Goal: Task Accomplishment & Management: Manage account settings

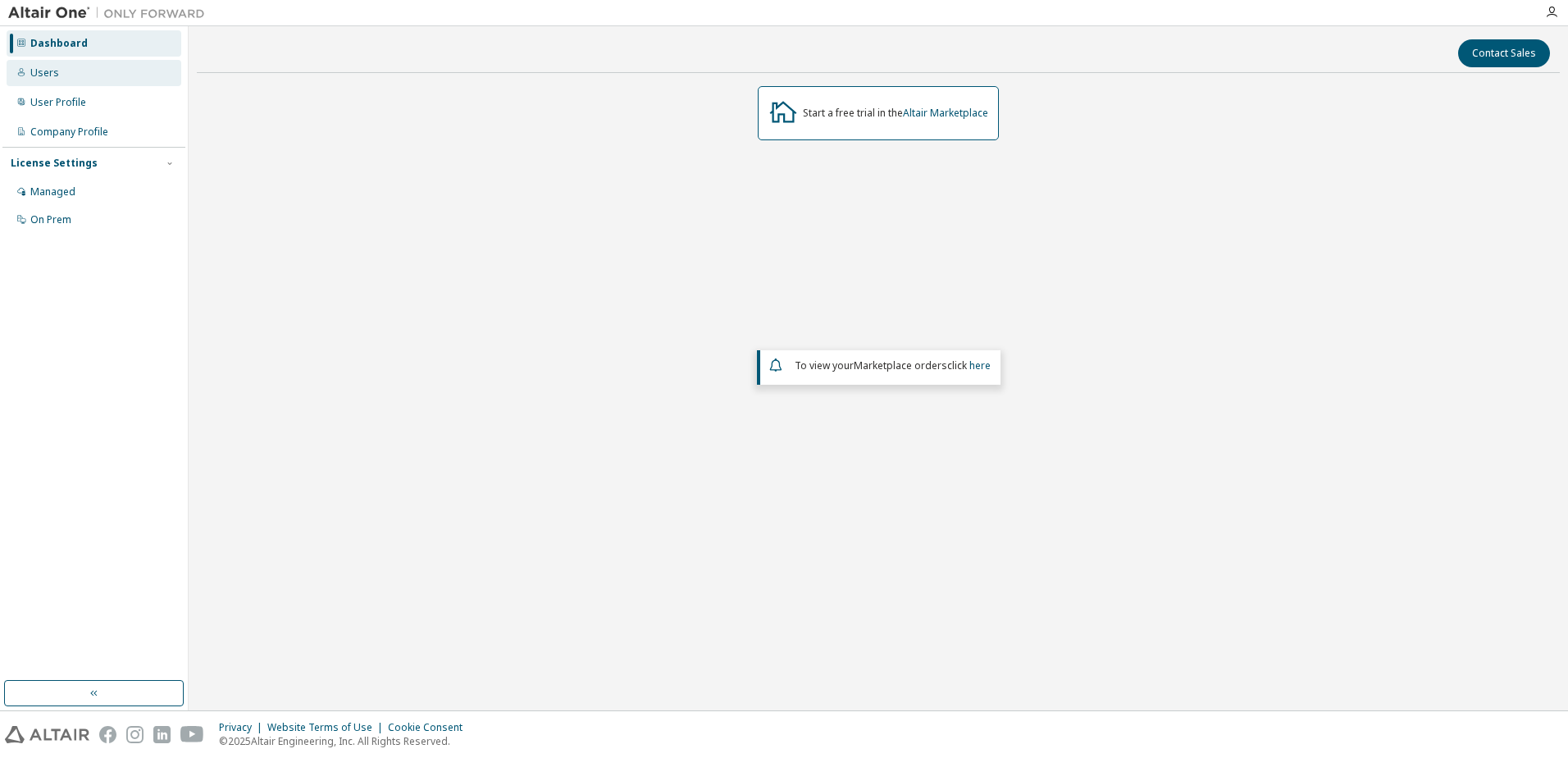
click at [77, 75] on div "Users" at bounding box center [94, 72] width 175 height 26
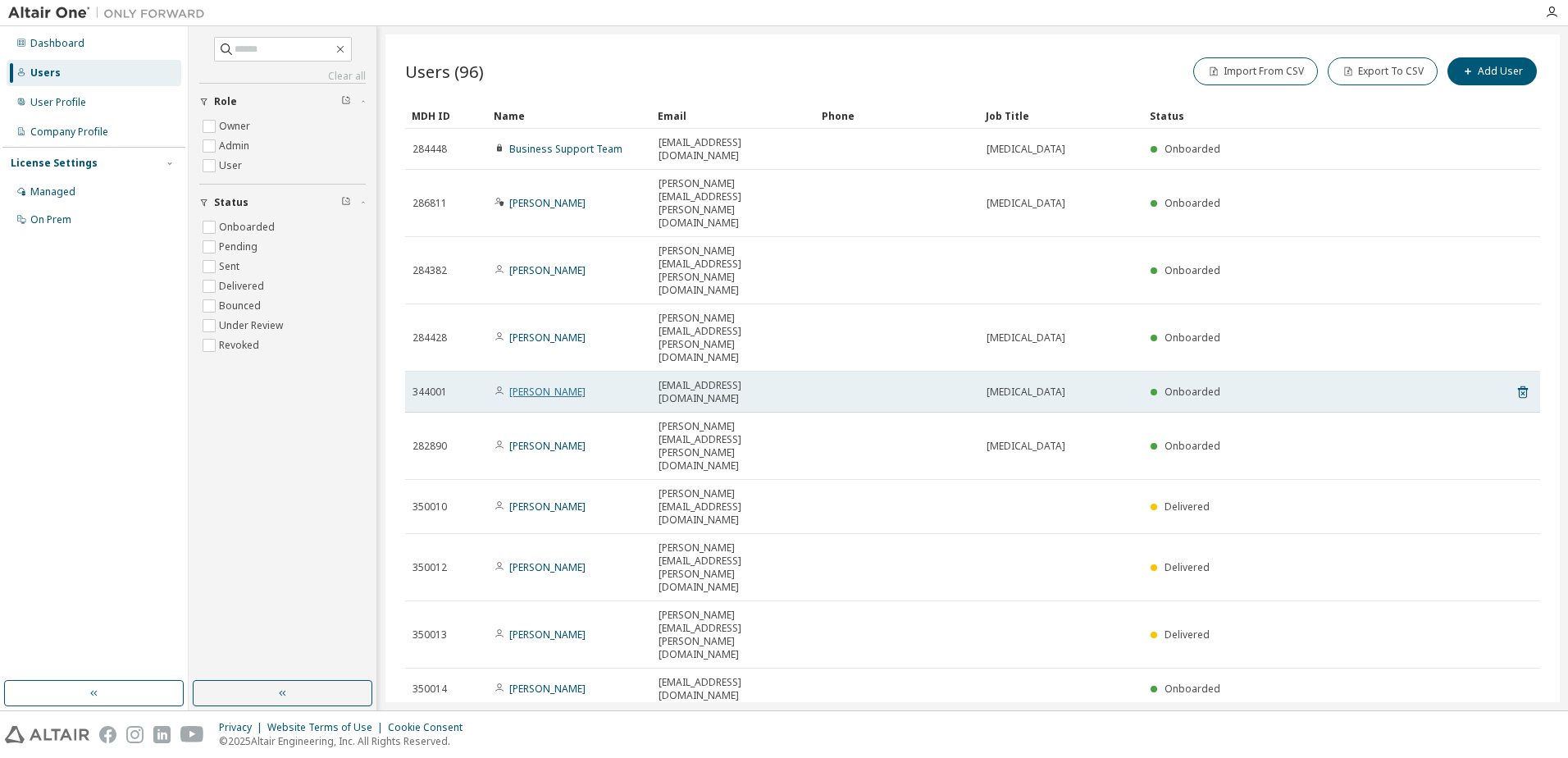
click at [553, 385] on link "[PERSON_NAME]" at bounding box center [547, 392] width 77 height 14
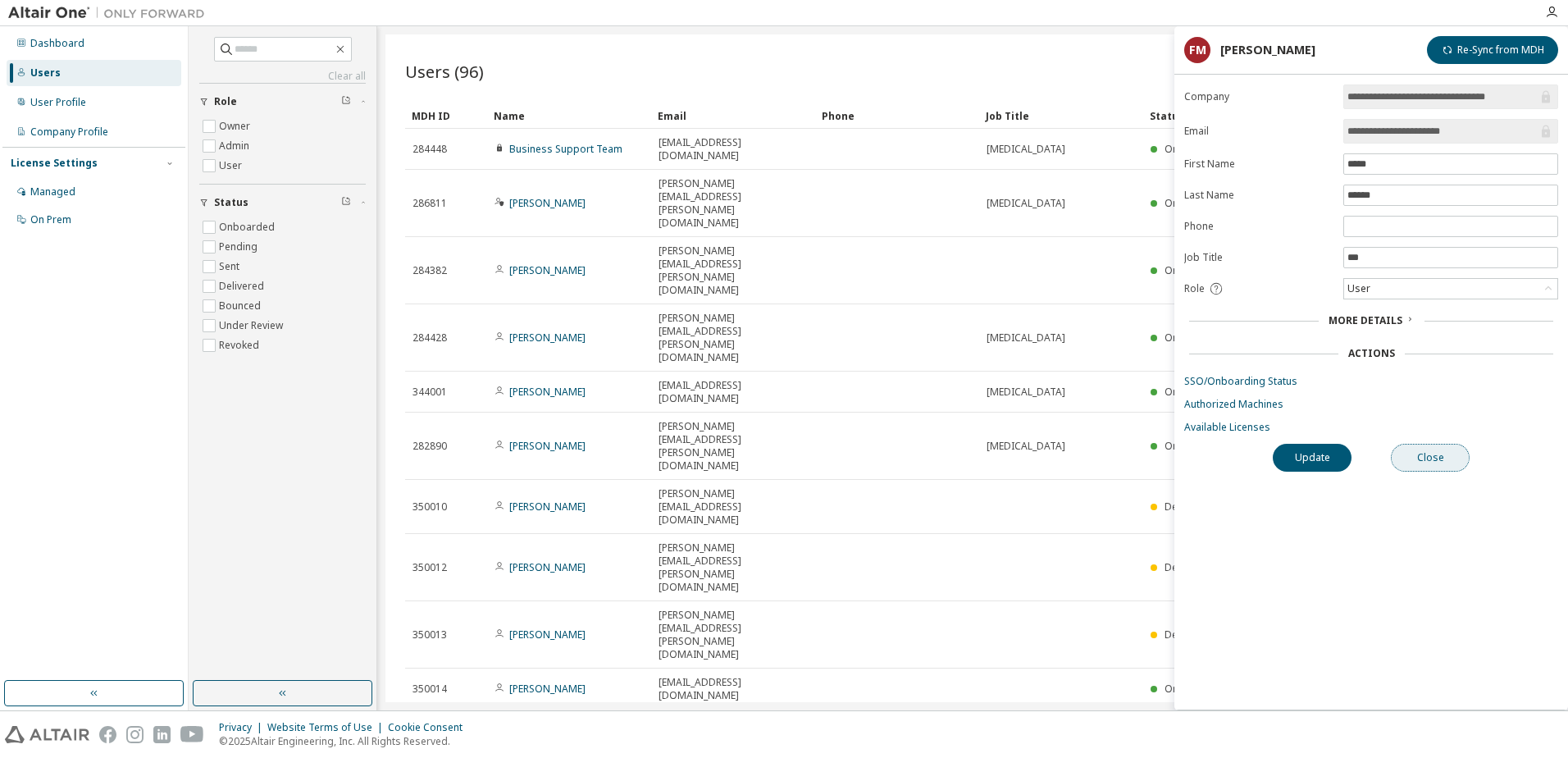
click at [1426, 457] on button "Close" at bounding box center [1430, 457] width 78 height 28
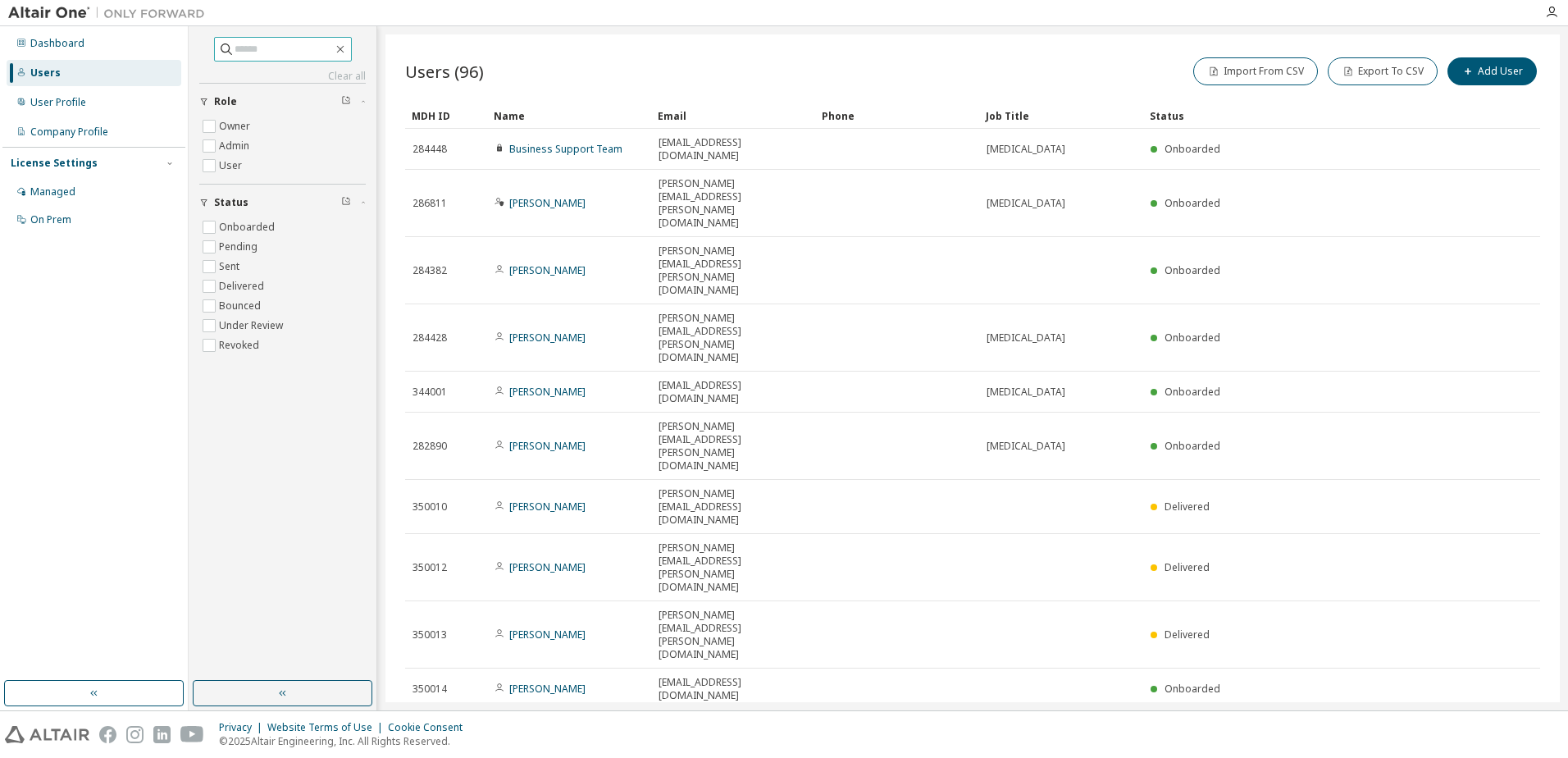
click at [242, 47] on input "text" at bounding box center [283, 49] width 98 height 16
paste input "**********"
type input "**********"
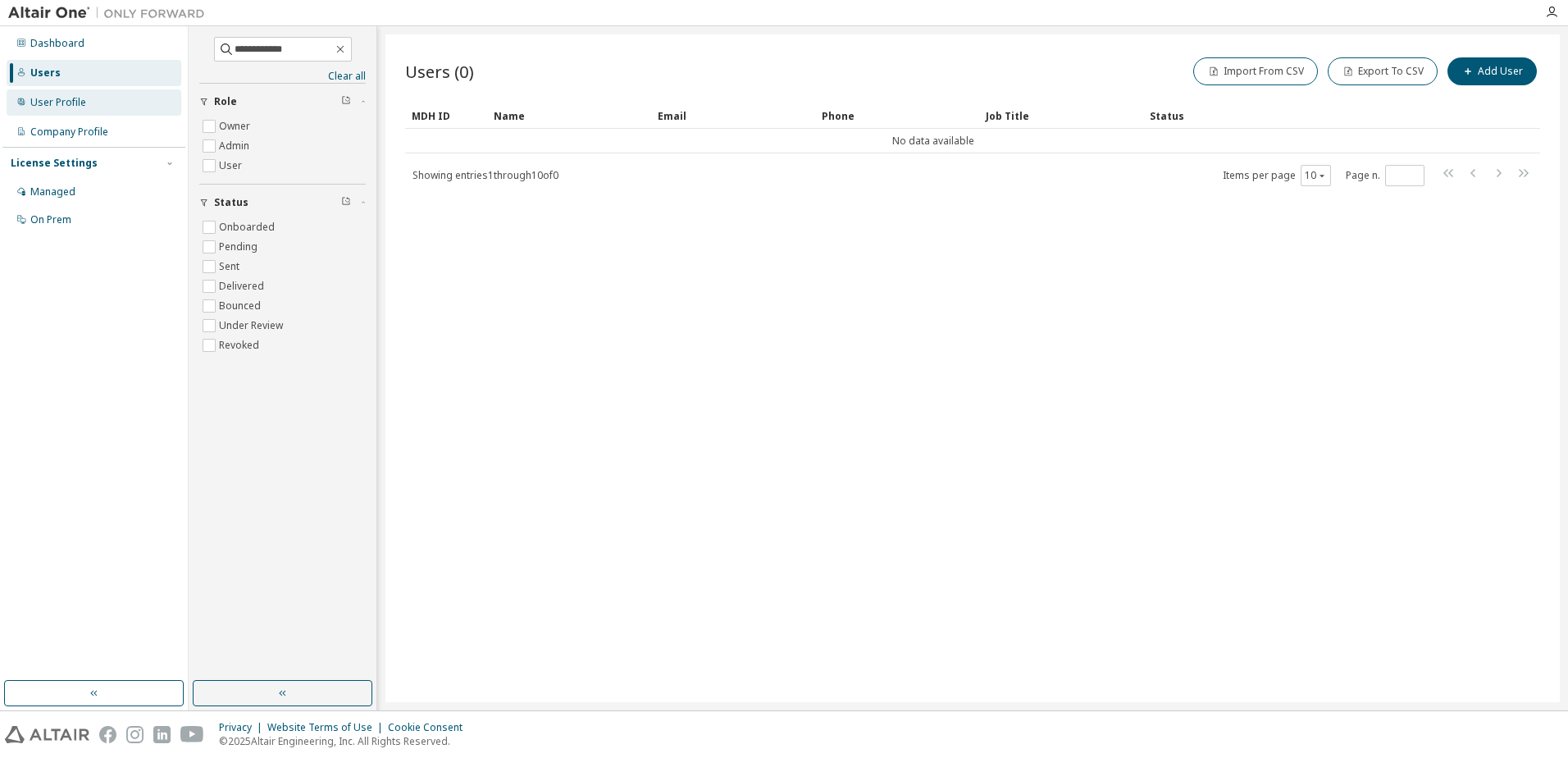
click at [62, 99] on div "User Profile" at bounding box center [58, 103] width 56 height 13
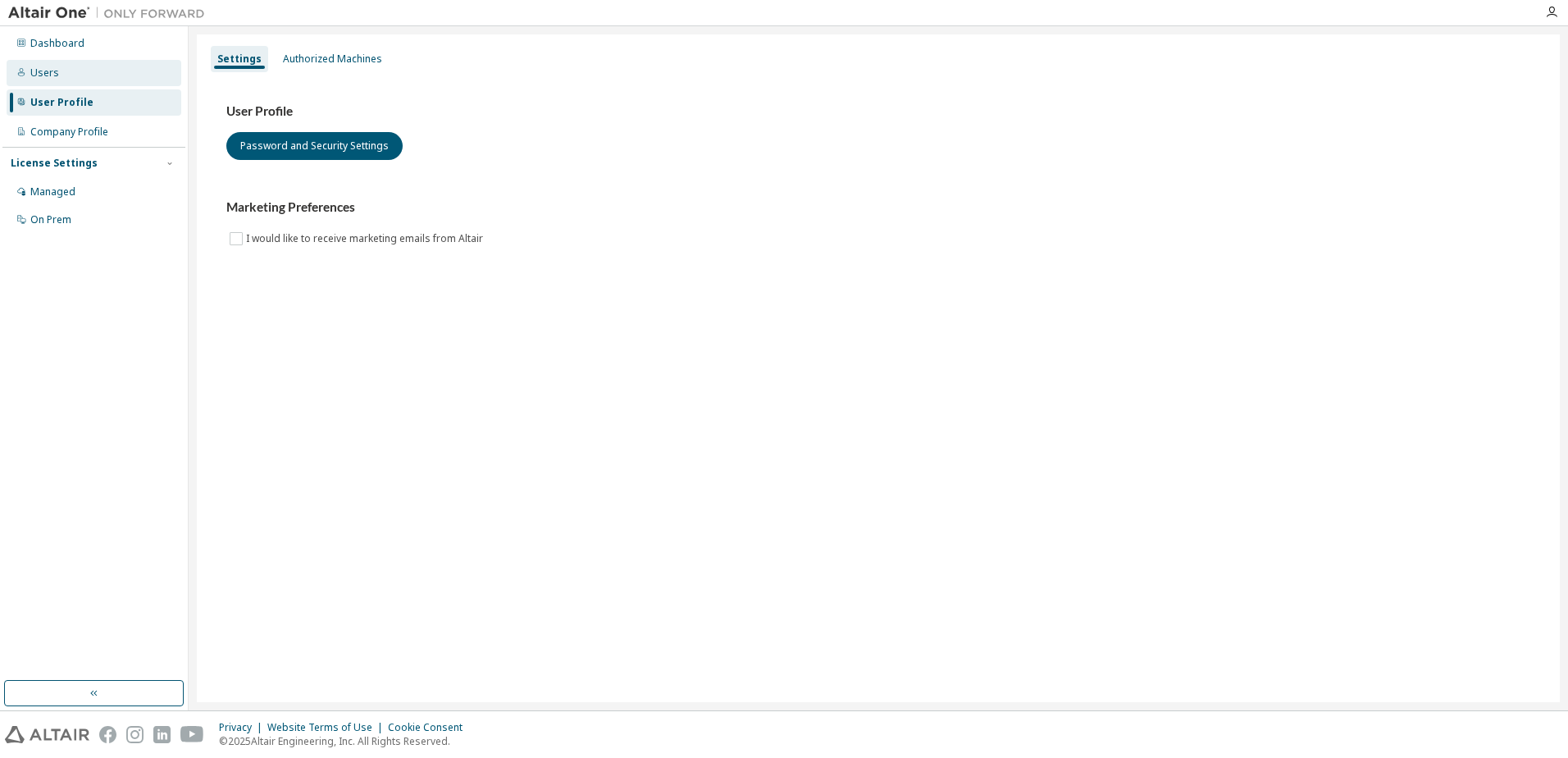
click at [47, 67] on div "Users" at bounding box center [45, 73] width 29 height 13
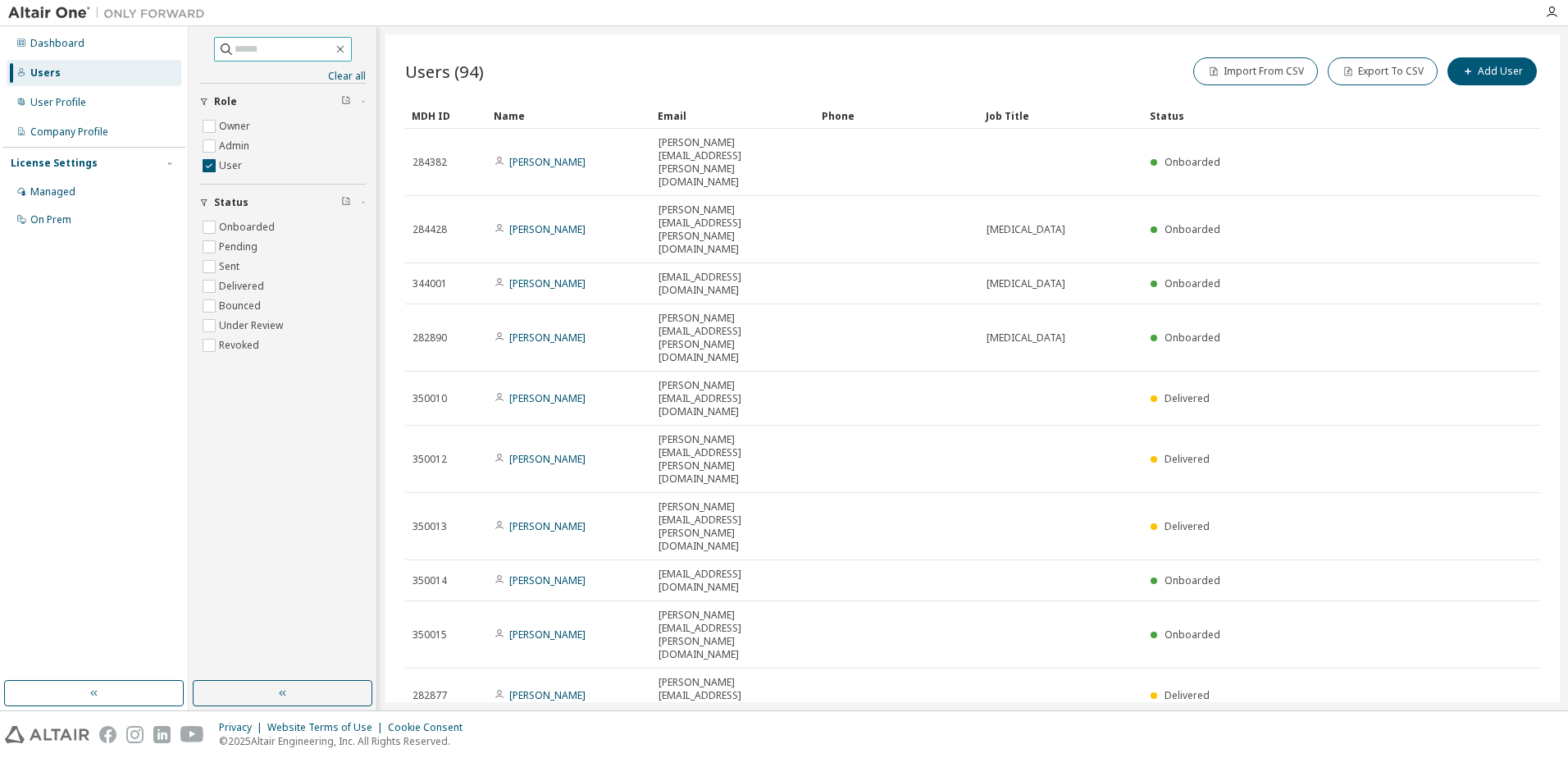
click at [260, 46] on input "text" at bounding box center [283, 49] width 98 height 16
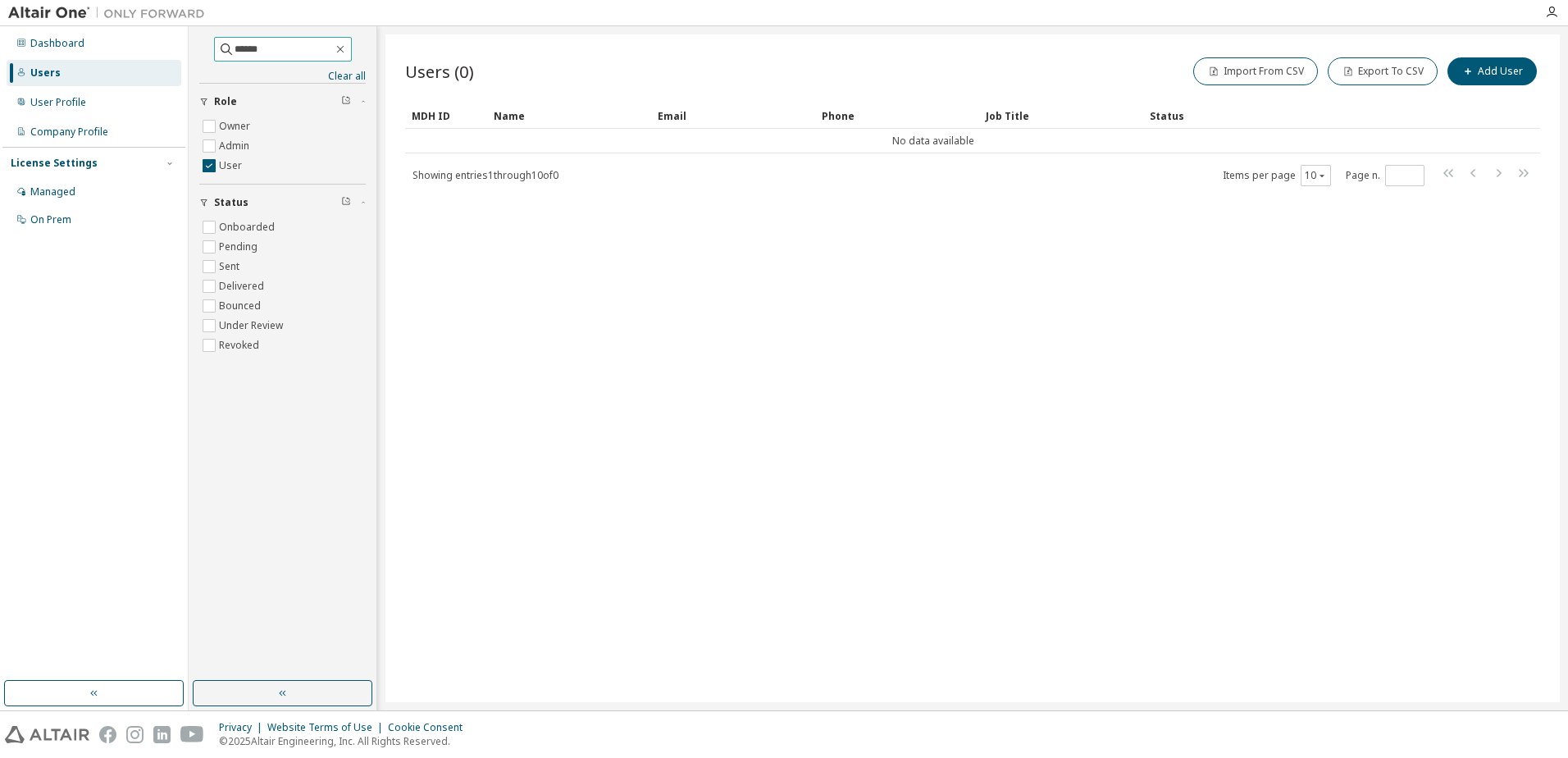
drag, startPoint x: 257, startPoint y: 54, endPoint x: 37, endPoint y: 21, distance: 222.5
click at [37, 21] on div "Dashboard Users User Profile Company Profile License Settings Managed On Prem *…" at bounding box center [784, 379] width 1568 height 758
type input "*****"
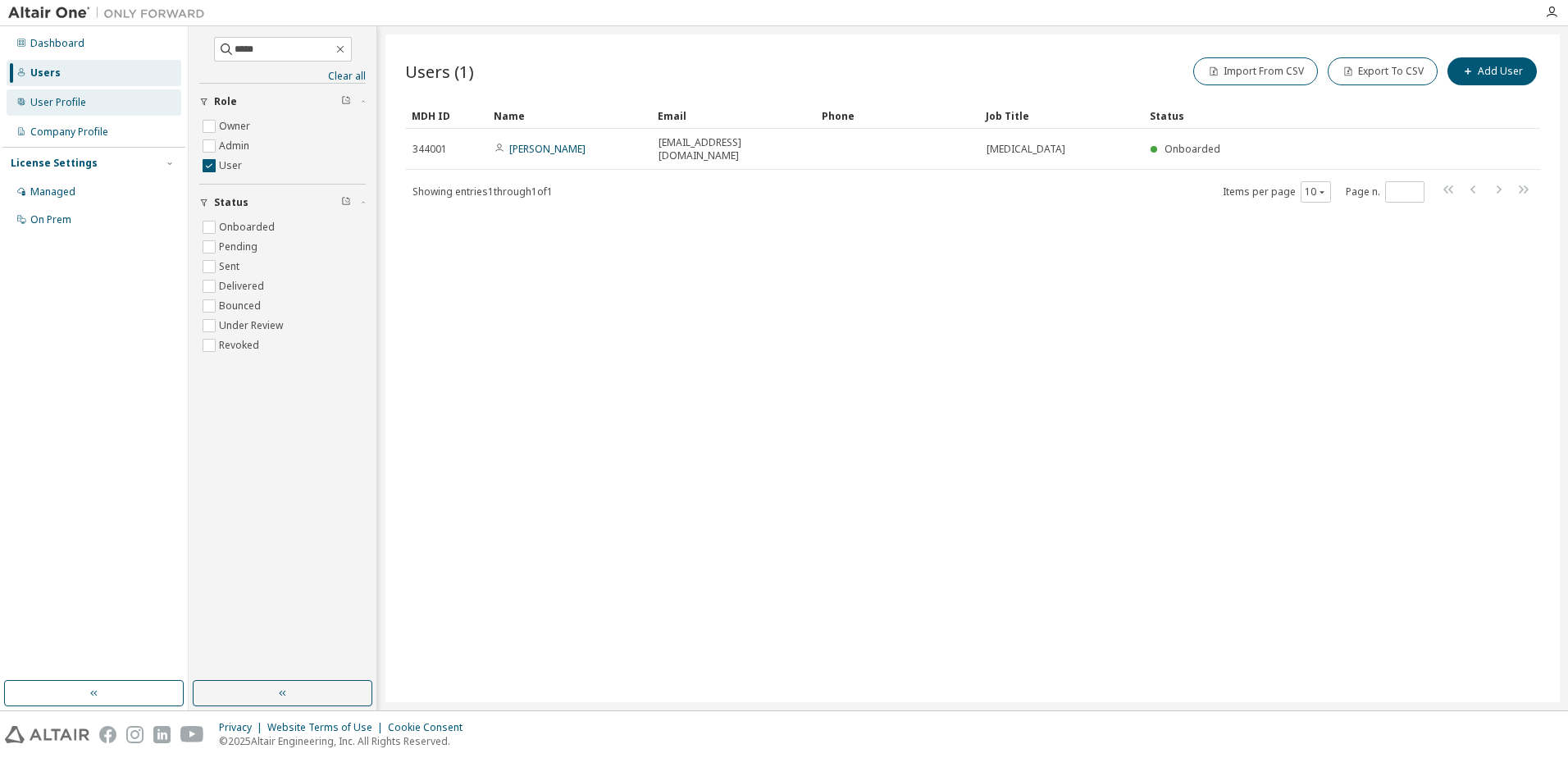
click at [112, 109] on div "User Profile" at bounding box center [94, 102] width 175 height 26
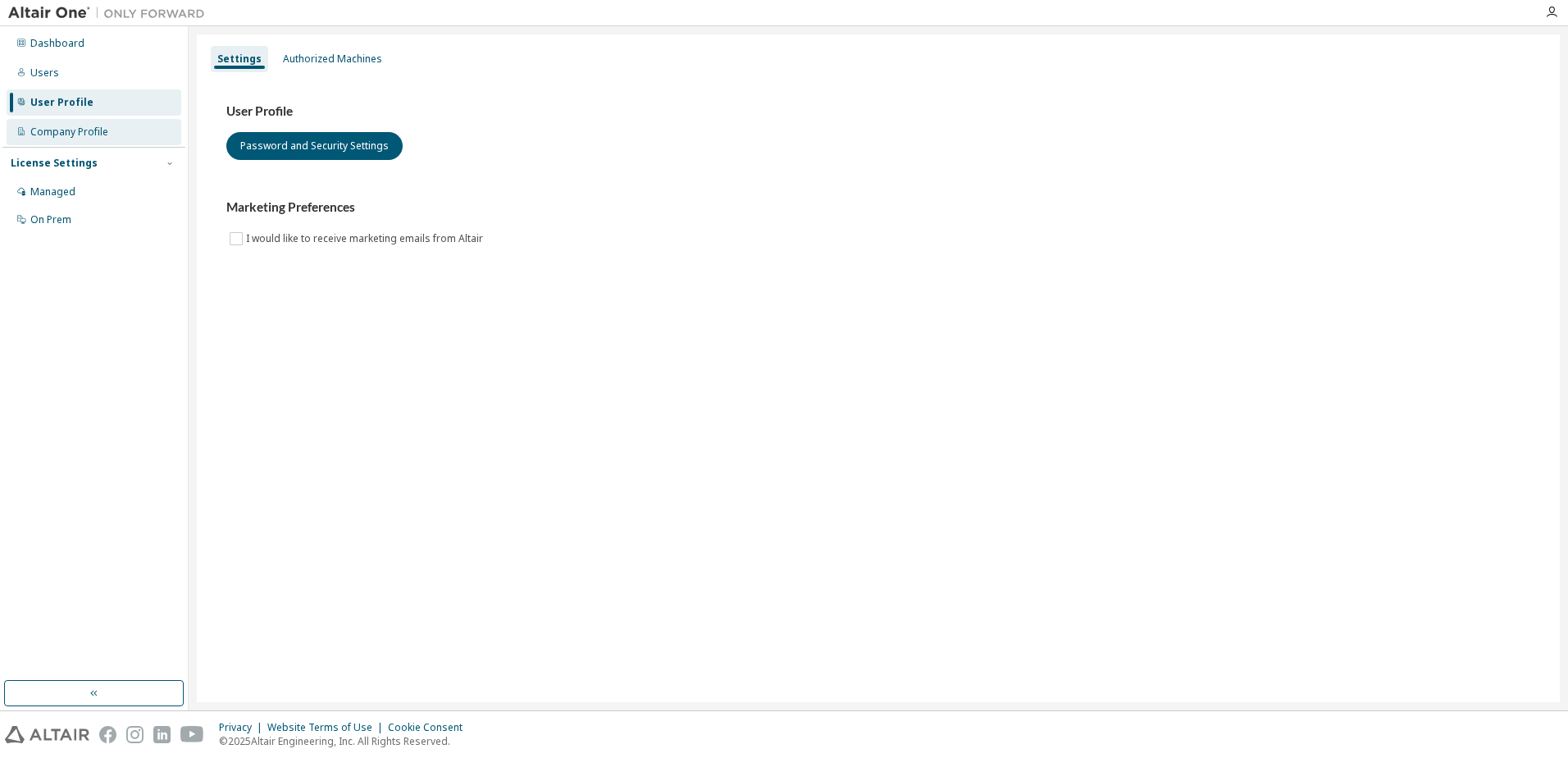
click at [101, 128] on div "Company Profile" at bounding box center [69, 132] width 78 height 13
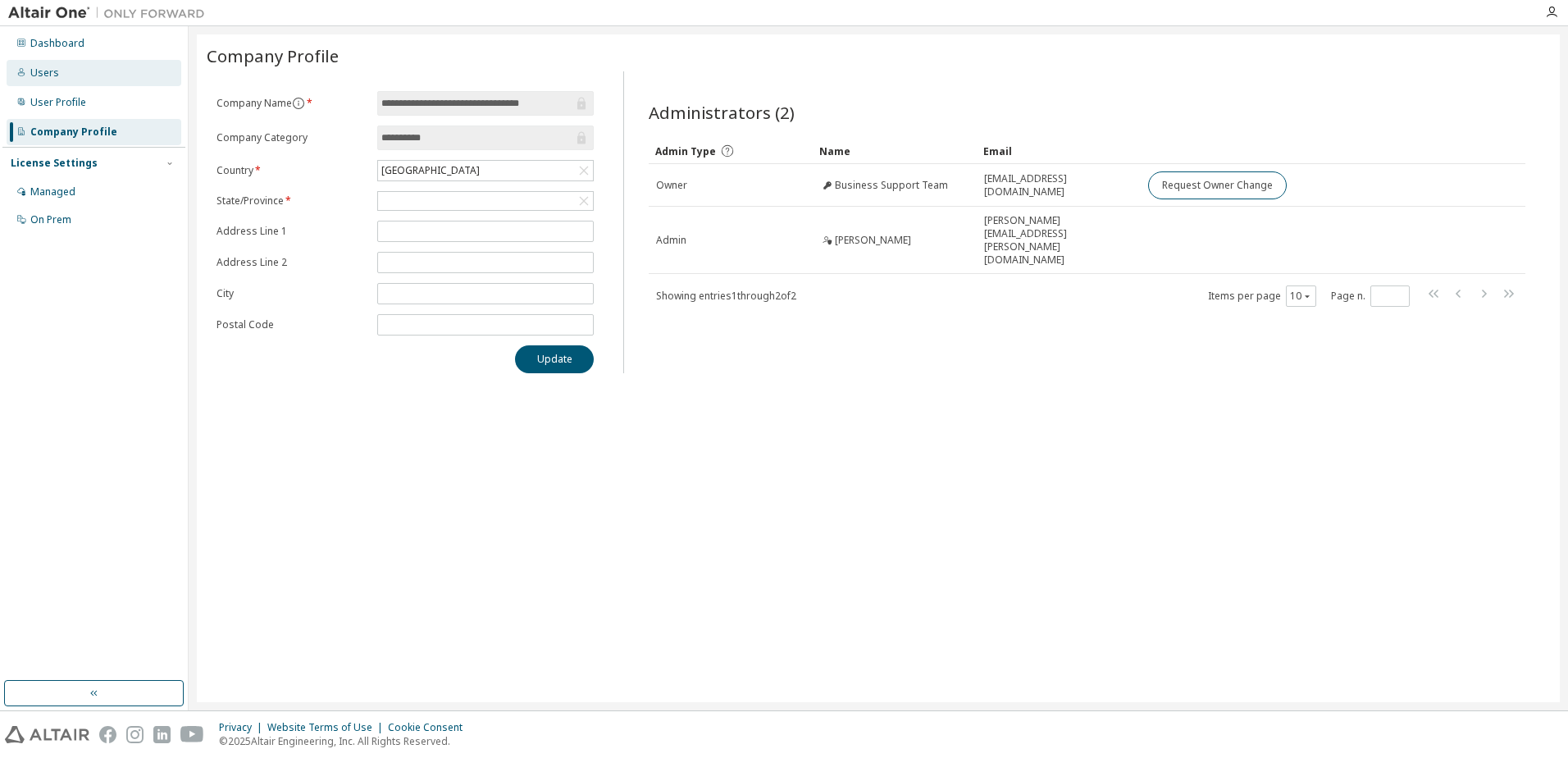
click at [96, 70] on div "Users" at bounding box center [94, 72] width 175 height 26
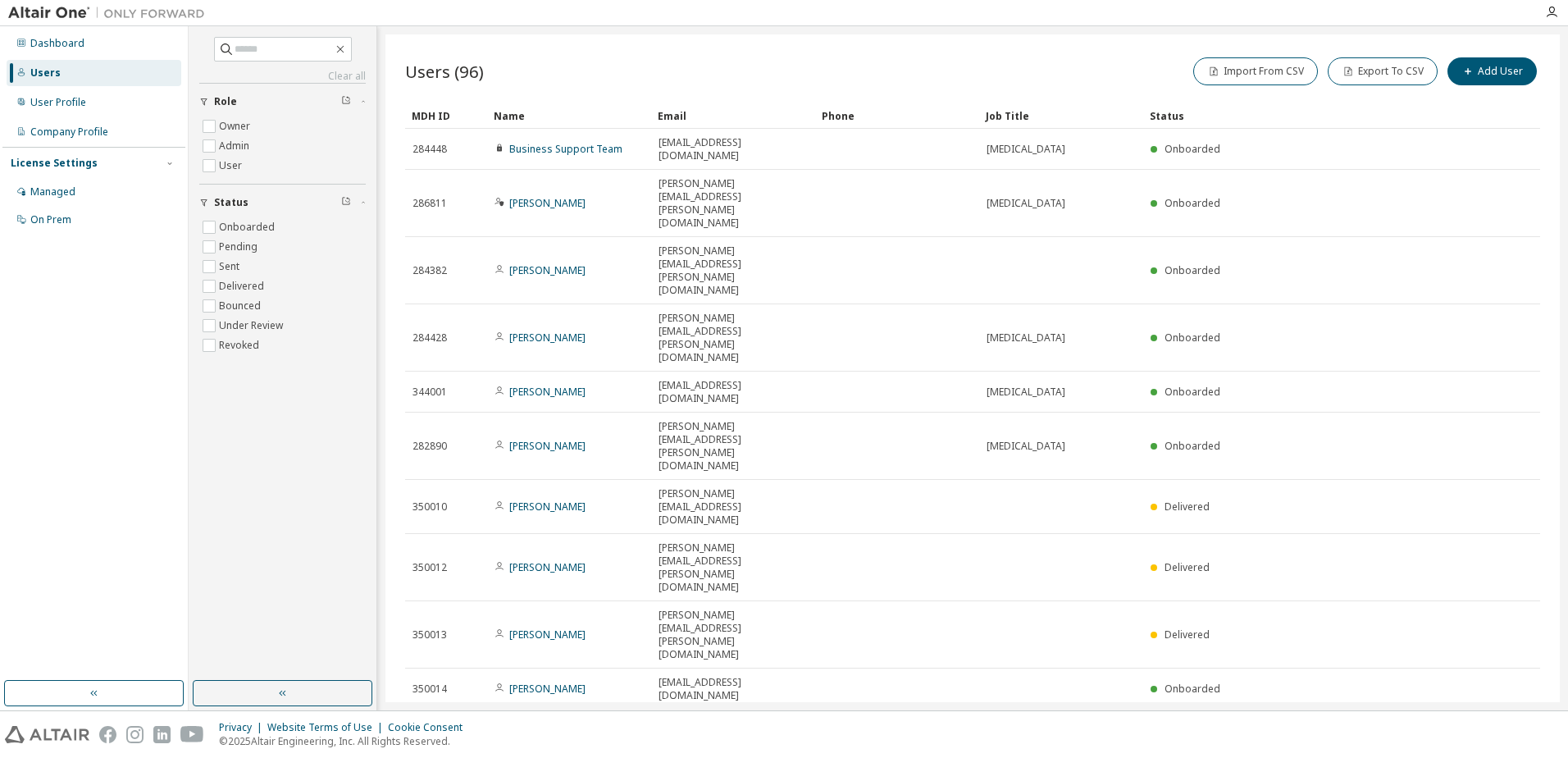
click at [1502, 720] on icon "button" at bounding box center [1498, 729] width 20 height 20
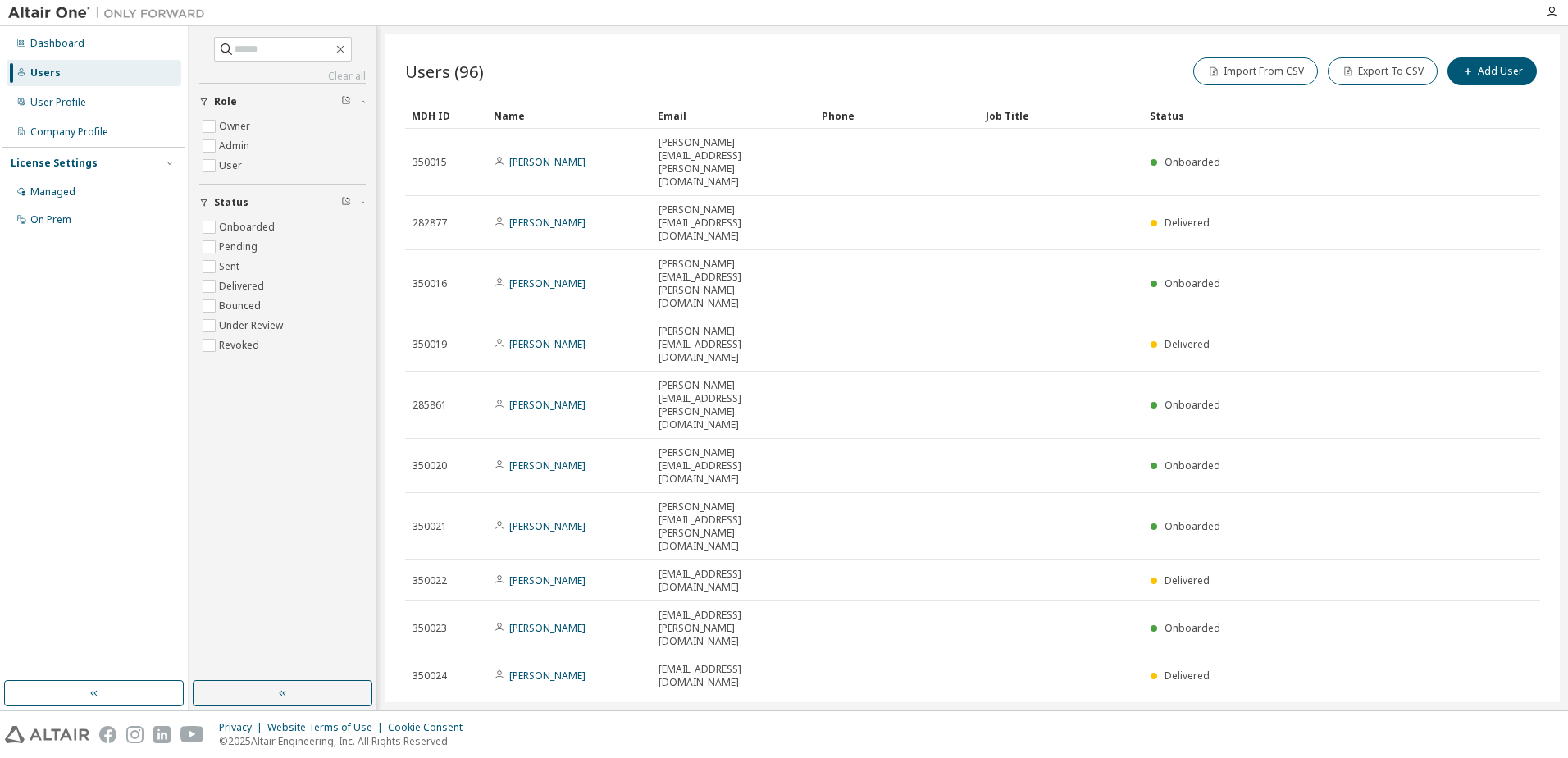
click at [1502, 706] on icon "button" at bounding box center [1498, 716] width 20 height 20
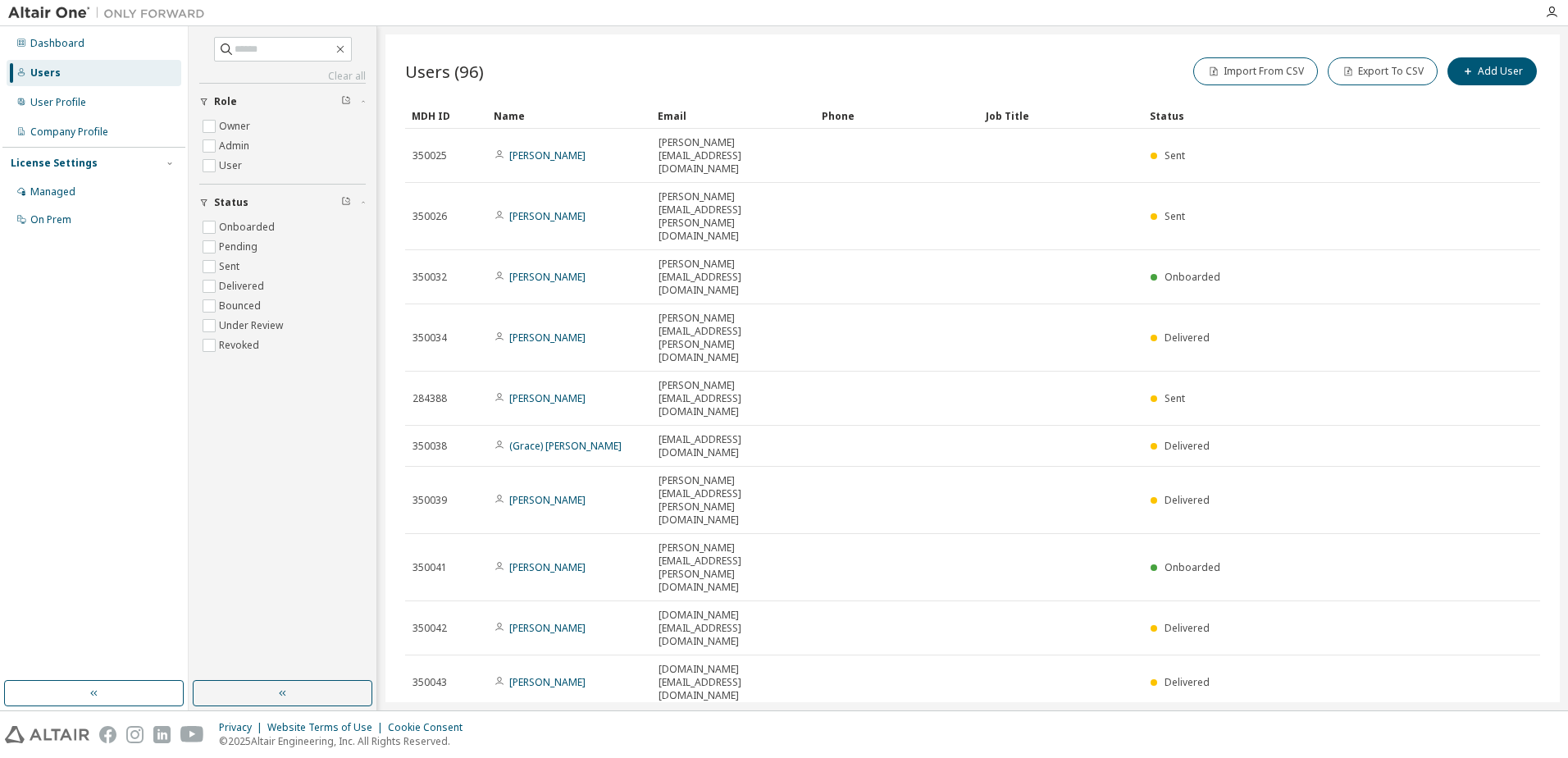
click at [1503, 720] on icon "button" at bounding box center [1498, 729] width 20 height 20
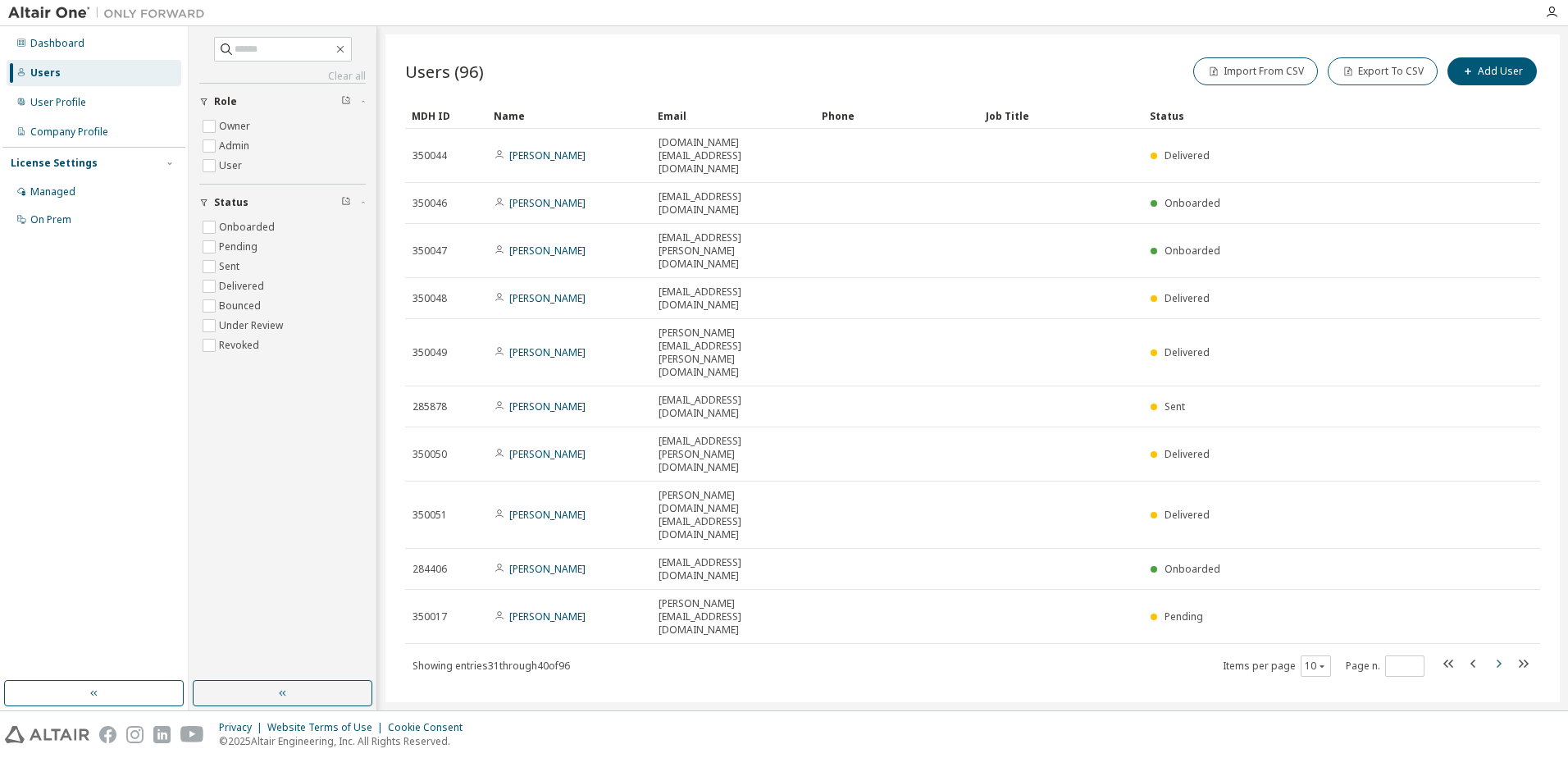
click at [1503, 654] on icon "button" at bounding box center [1498, 663] width 20 height 20
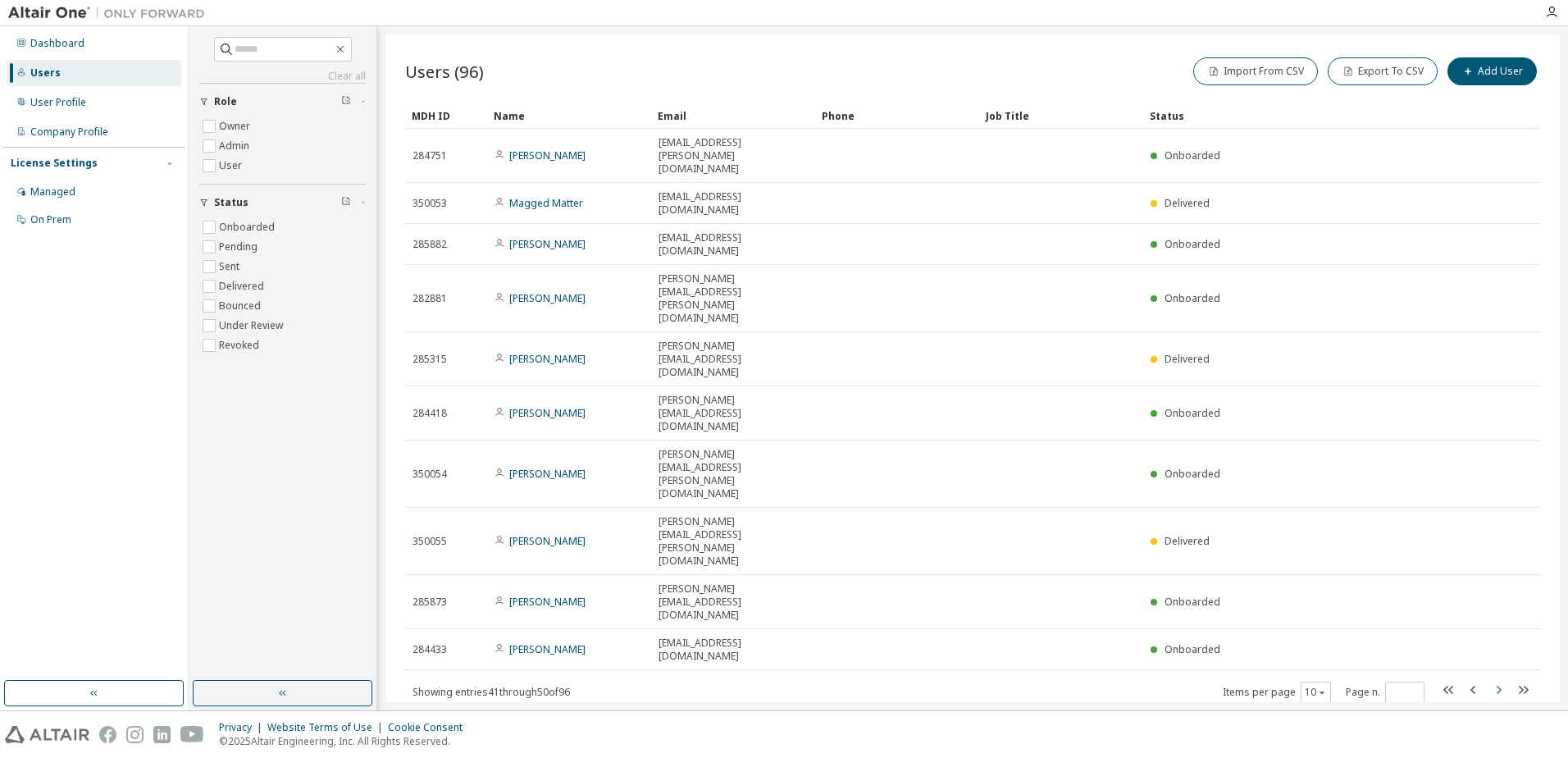
click at [1503, 680] on icon "button" at bounding box center [1498, 690] width 20 height 20
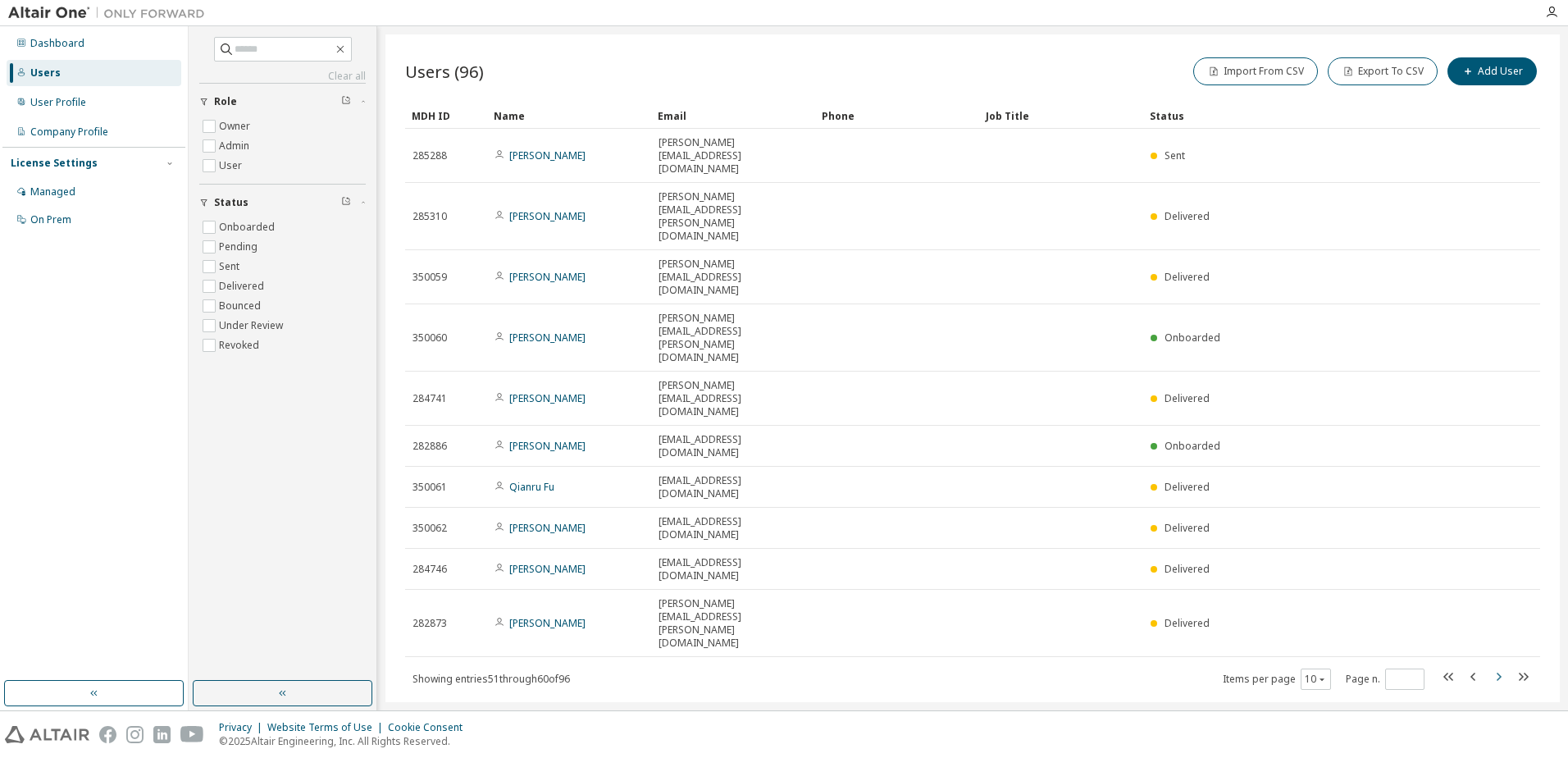
click at [1503, 667] on icon "button" at bounding box center [1498, 677] width 20 height 20
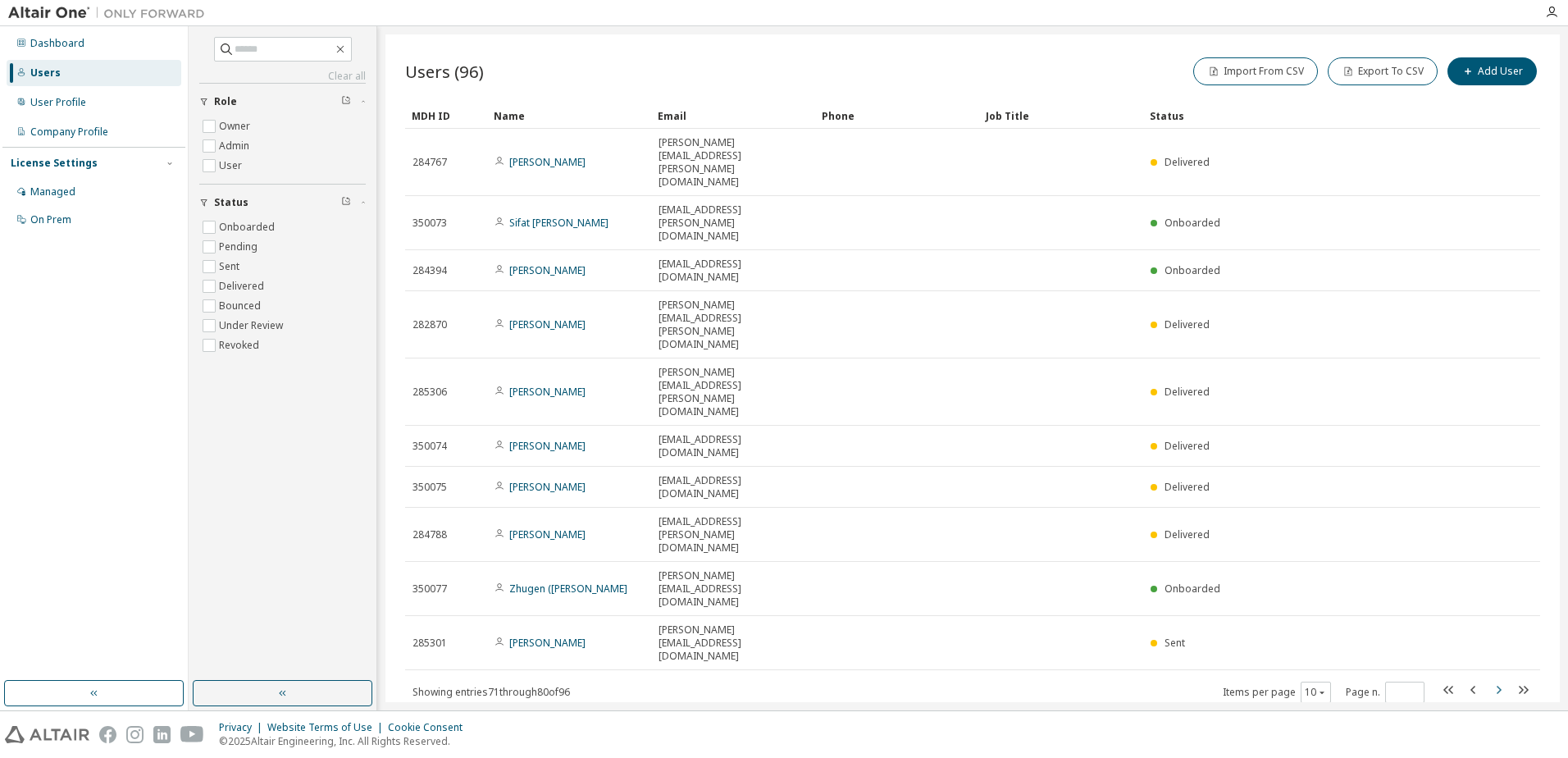
click at [1501, 686] on icon "button" at bounding box center [1499, 689] width 5 height 8
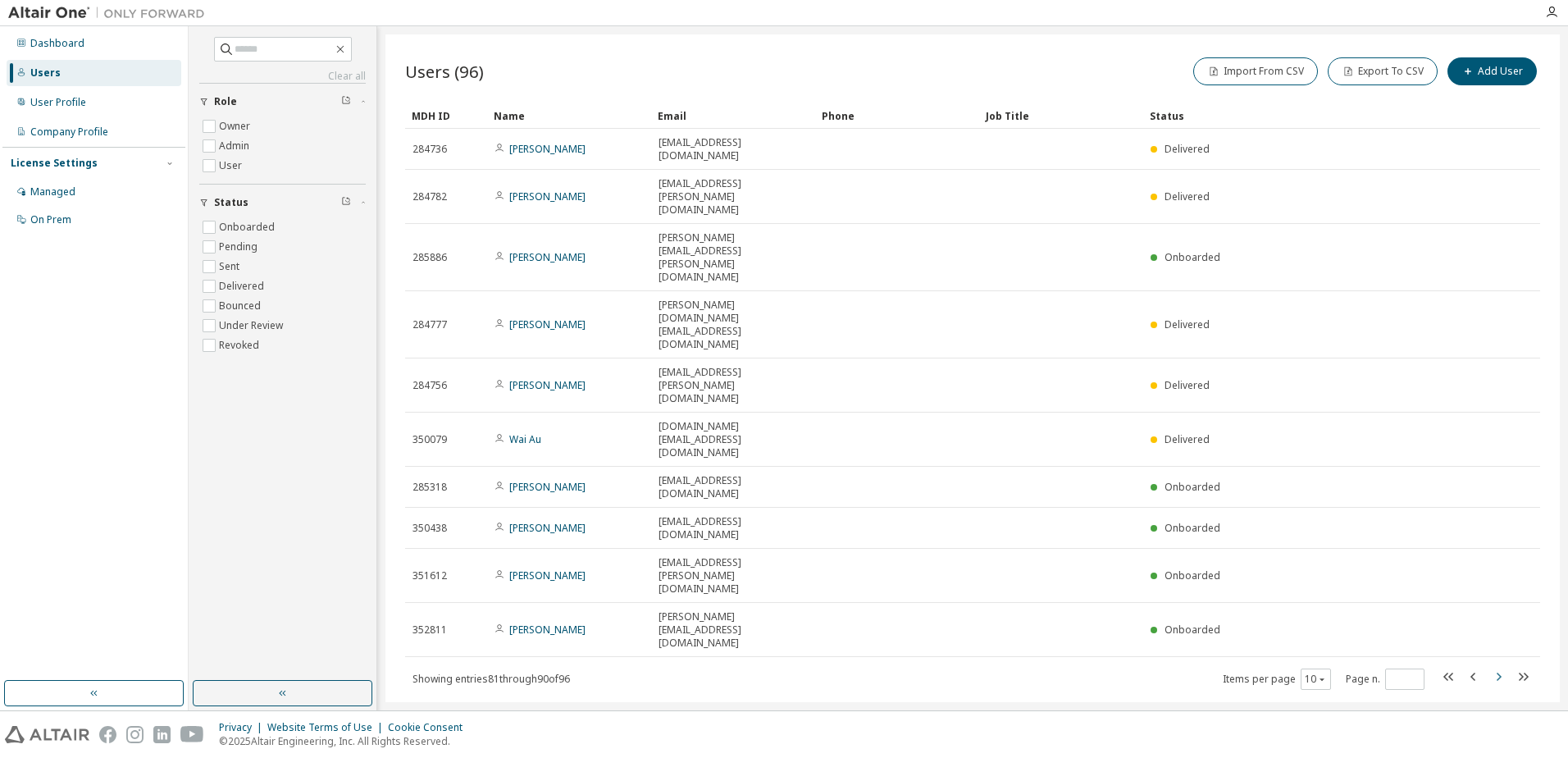
click at [1501, 672] on icon "button" at bounding box center [1499, 676] width 5 height 8
type input "**"
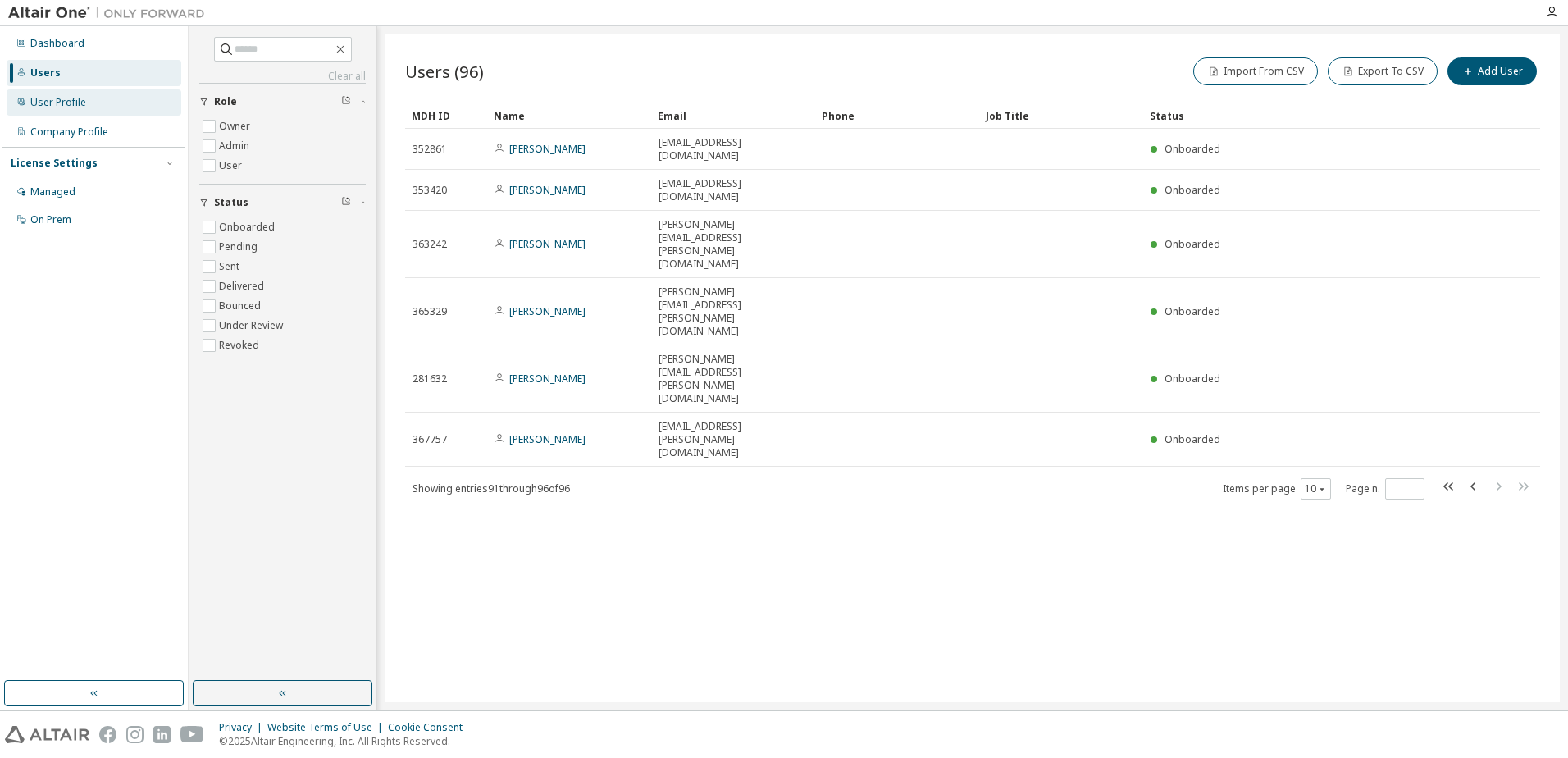
click at [47, 102] on div "User Profile" at bounding box center [58, 103] width 56 height 13
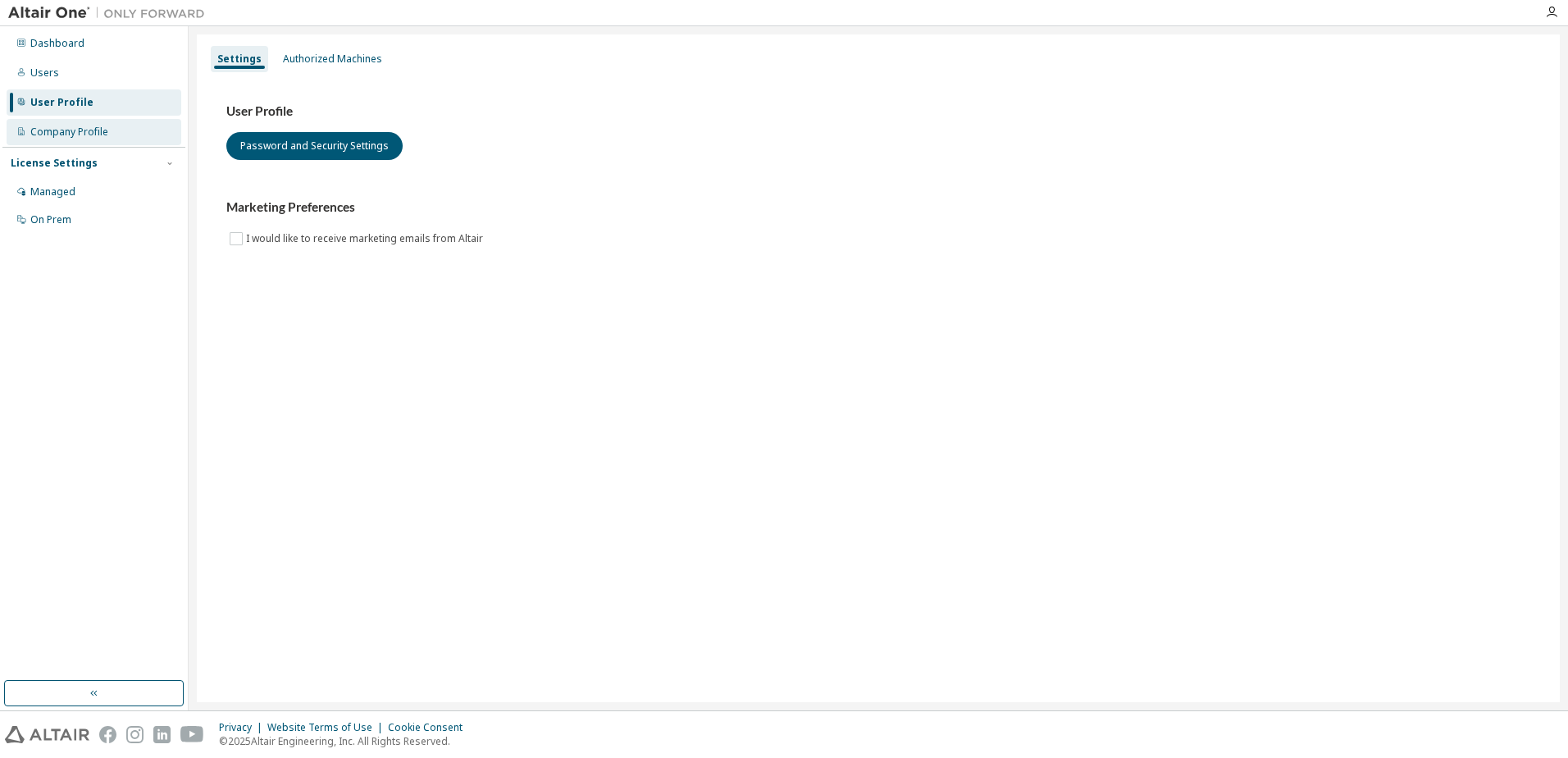
click at [45, 131] on div "Company Profile" at bounding box center [69, 132] width 78 height 13
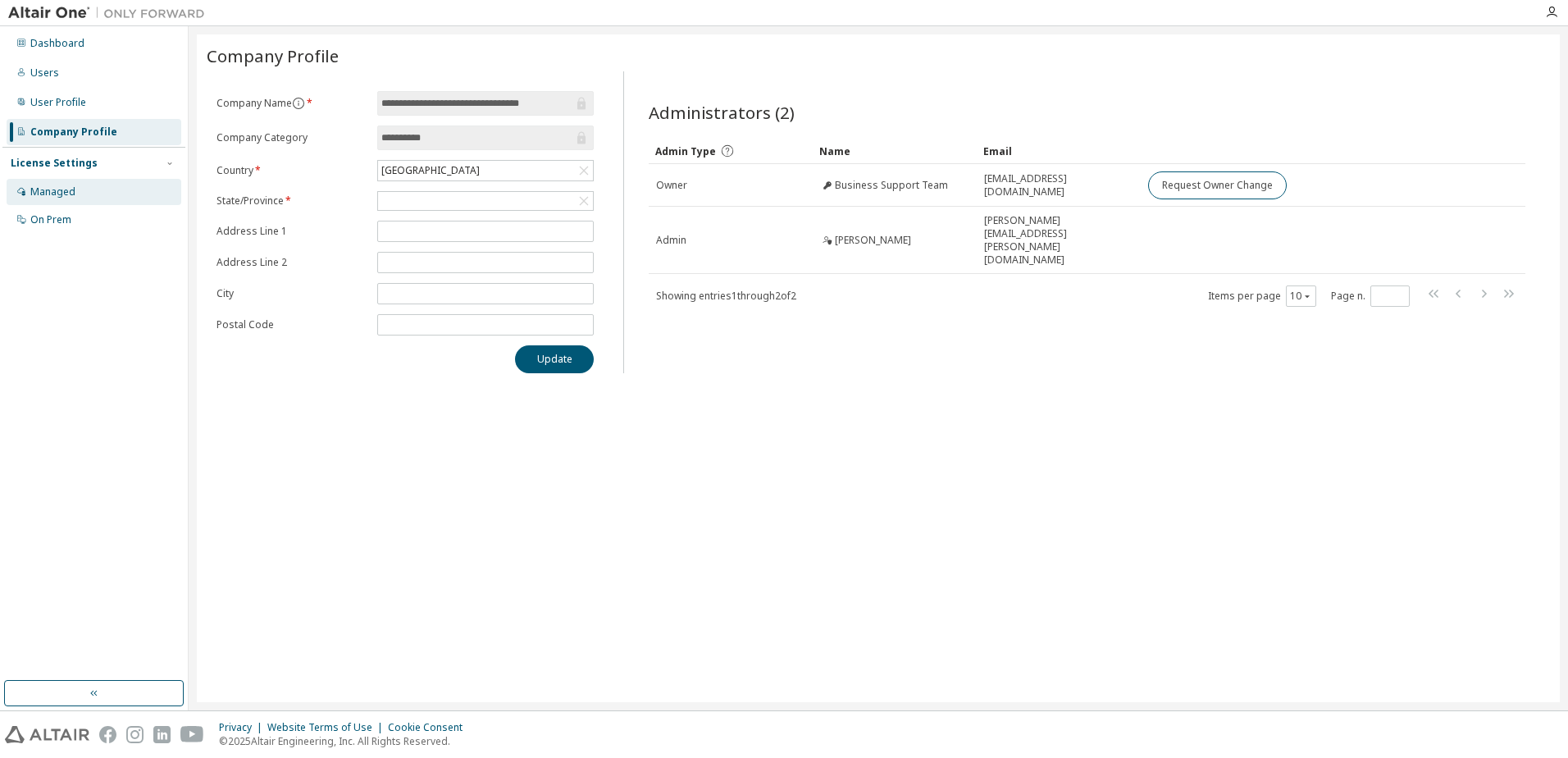
click at [47, 194] on div "Managed" at bounding box center [53, 192] width 45 height 13
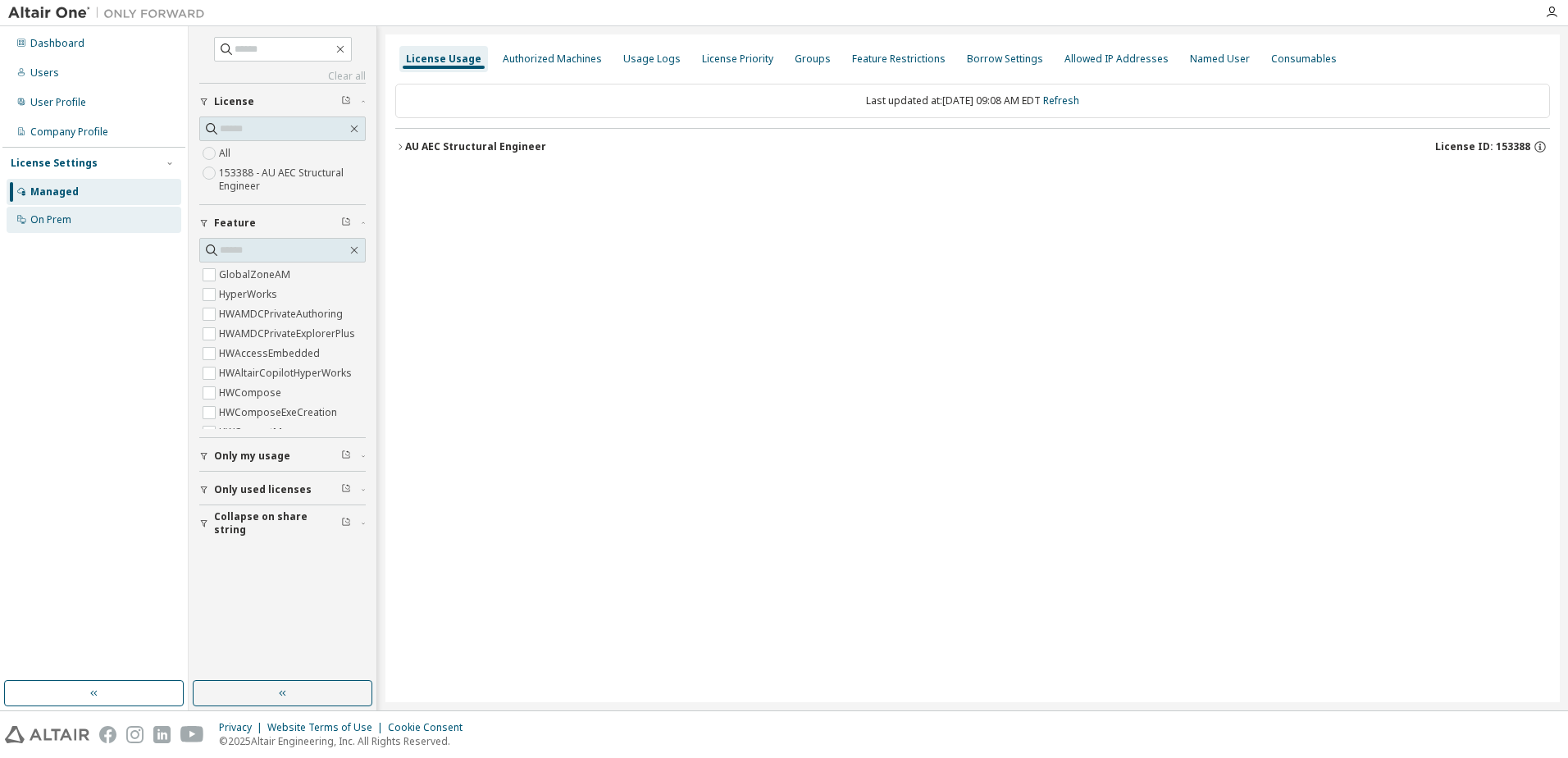
click at [47, 223] on div "On Prem" at bounding box center [51, 219] width 41 height 13
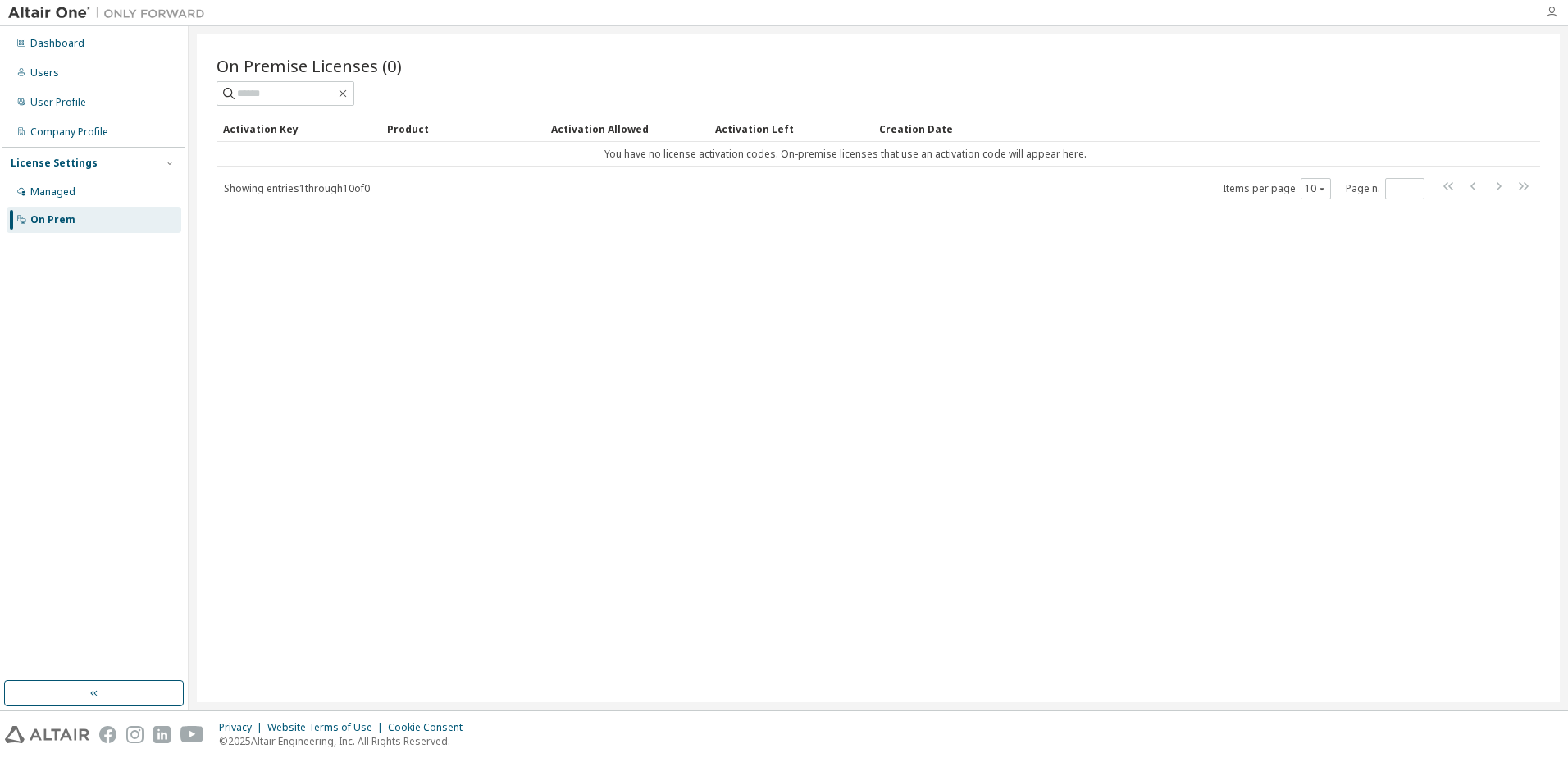
click at [1547, 15] on icon "button" at bounding box center [1551, 12] width 13 height 13
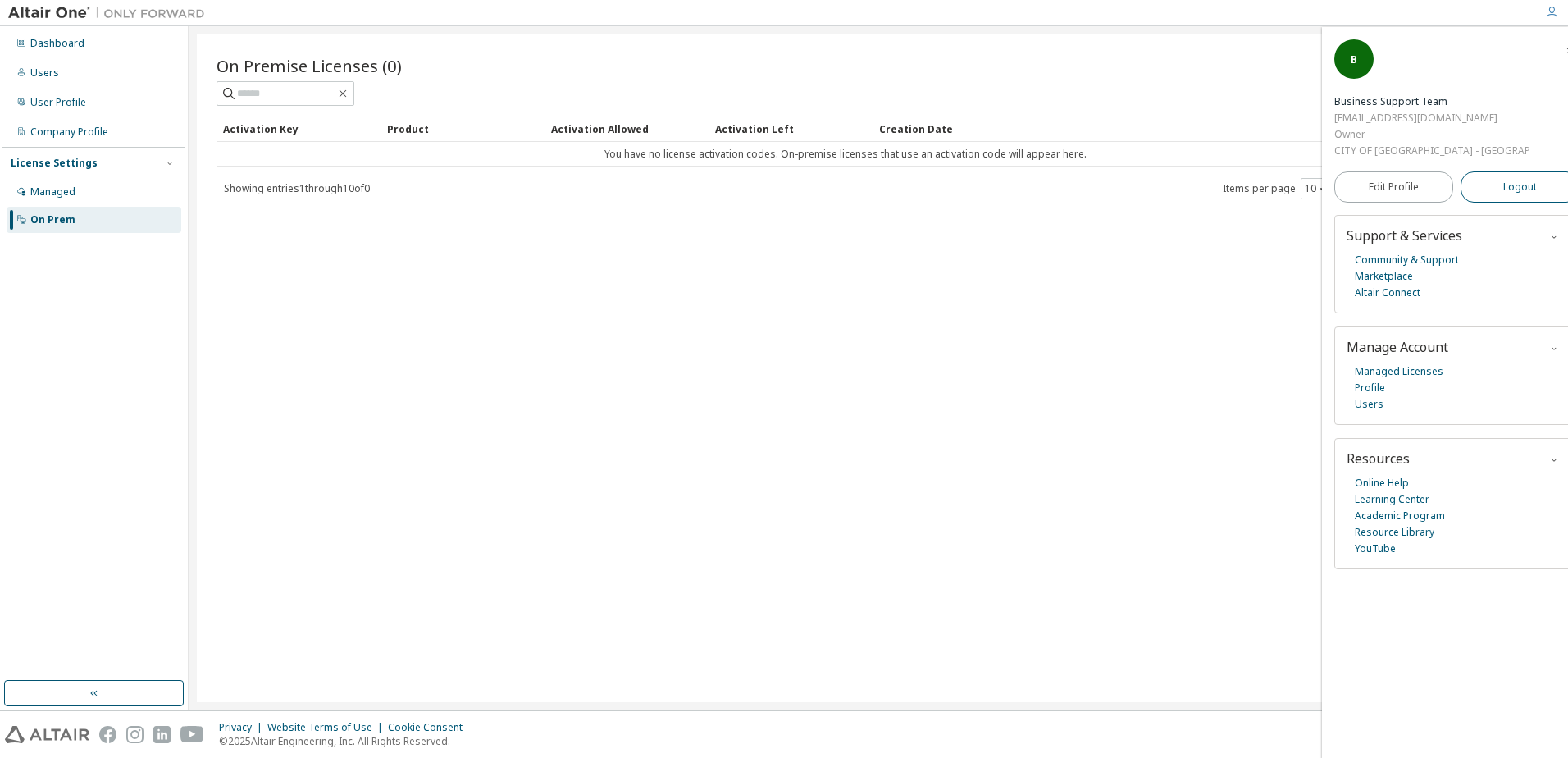
click at [1504, 180] on span "Logout" at bounding box center [1521, 187] width 34 height 16
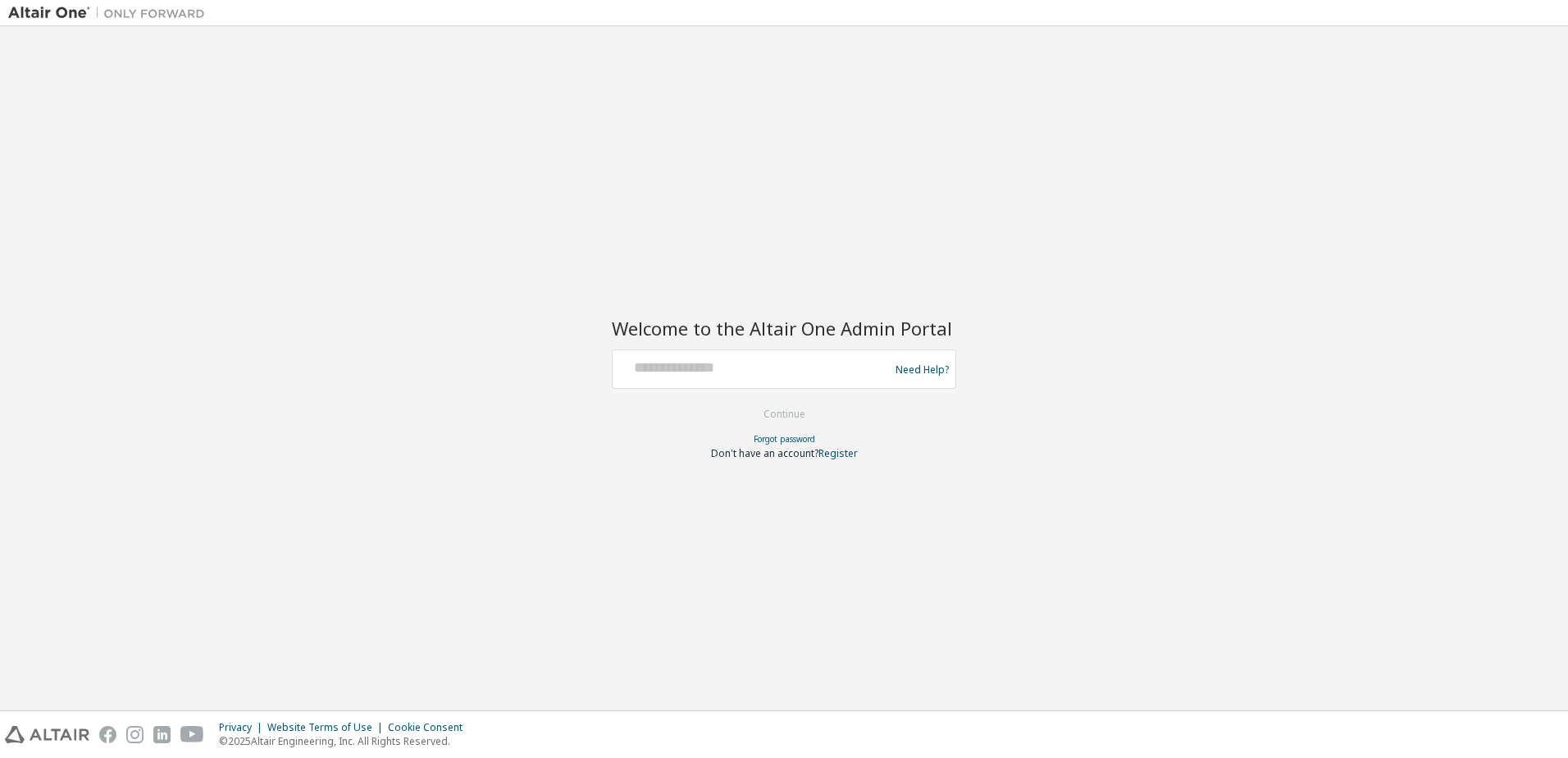
click at [1256, 129] on div "Welcome to the Altair One Admin Portal Need Help? Please make sure that you pro…" at bounding box center [784, 368] width 1552 height 668
